Goal: Download file/media

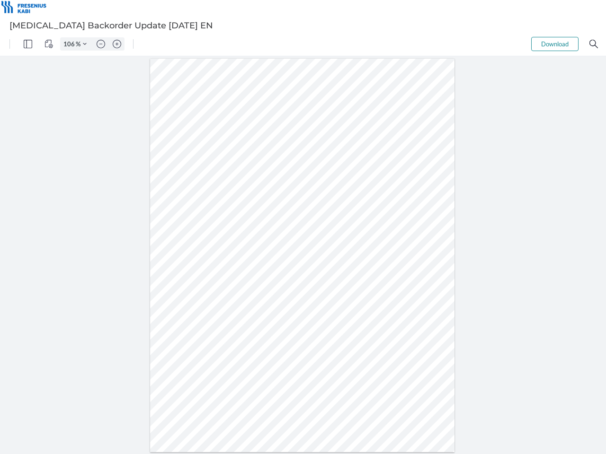
click at [28, 44] on img "Panel" at bounding box center [28, 44] width 9 height 9
click at [49, 44] on img "View Controls" at bounding box center [49, 44] width 9 height 9
click at [71, 44] on input "106" at bounding box center [68, 44] width 15 height 9
click at [85, 44] on img "Zoom Controls" at bounding box center [85, 44] width 4 height 4
click at [101, 44] on img "Zoom out" at bounding box center [101, 44] width 9 height 9
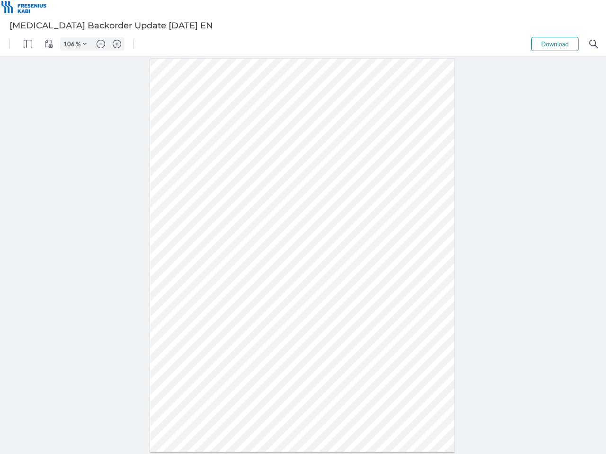
click at [117, 44] on img "Zoom in" at bounding box center [117, 44] width 9 height 9
click at [555, 44] on button "Download" at bounding box center [554, 44] width 47 height 14
click at [594, 44] on img "Search" at bounding box center [593, 44] width 9 height 9
type input "106"
